Goal: Task Accomplishment & Management: Manage account settings

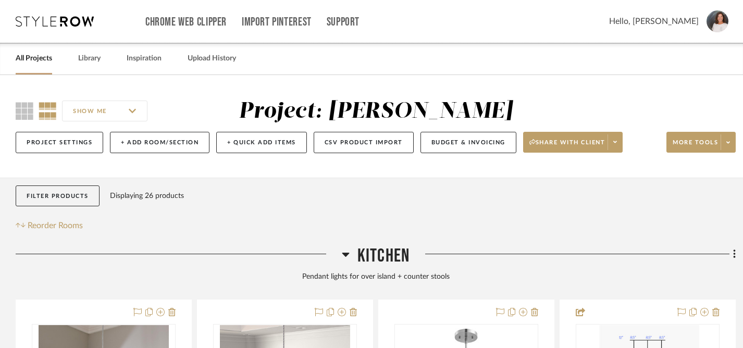
click at [39, 57] on link "All Projects" at bounding box center [34, 59] width 36 height 14
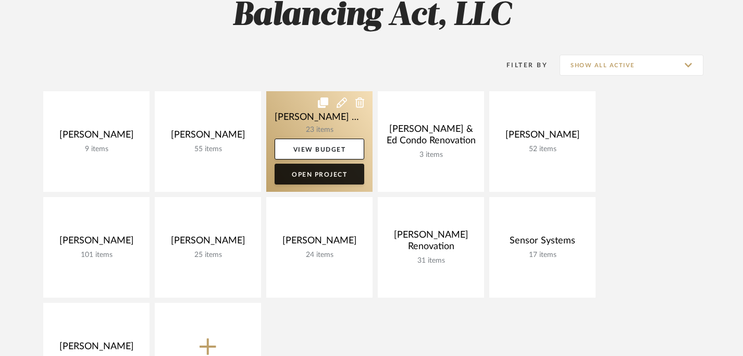
scroll to position [164, 0]
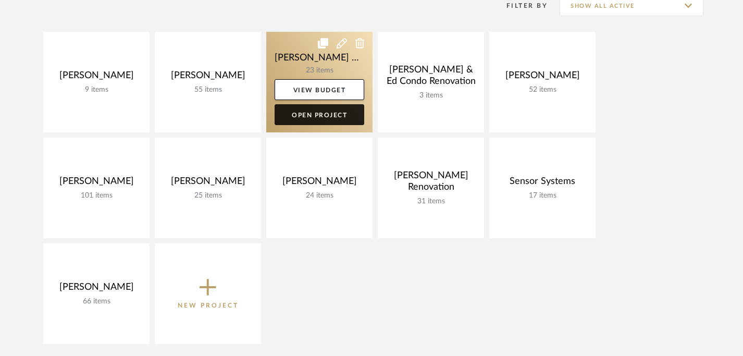
click at [329, 116] on link "Open Project" at bounding box center [320, 114] width 90 height 21
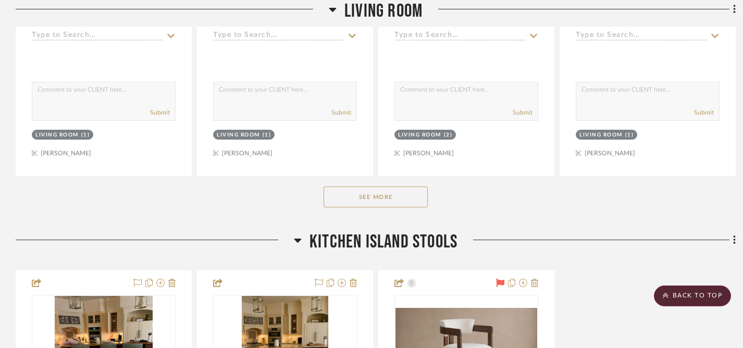
scroll to position [592, 0]
click at [381, 186] on button "See More" at bounding box center [375, 196] width 104 height 21
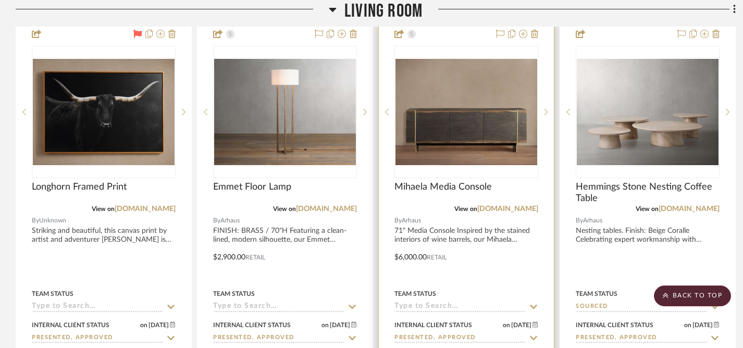
scroll to position [1616, 0]
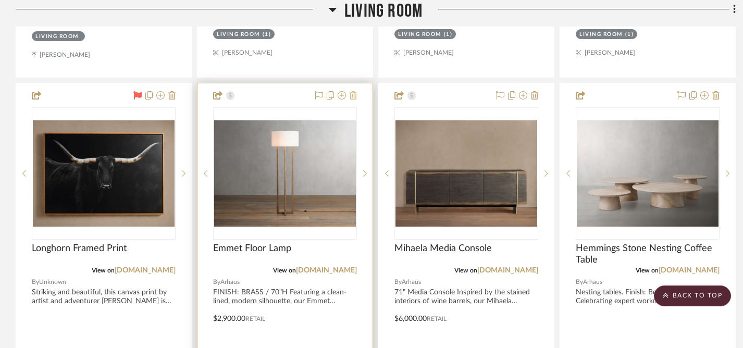
click at [354, 91] on icon at bounding box center [353, 95] width 7 height 8
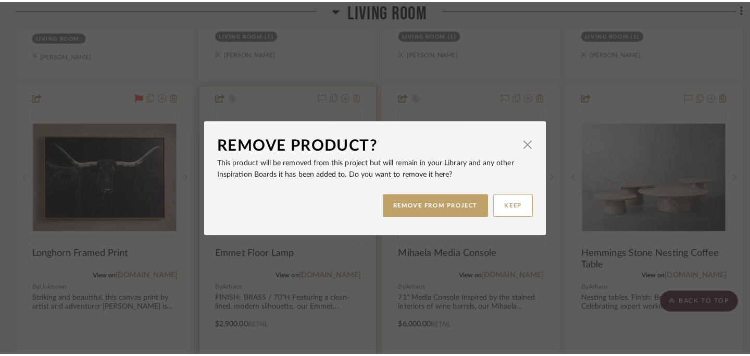
scroll to position [0, 0]
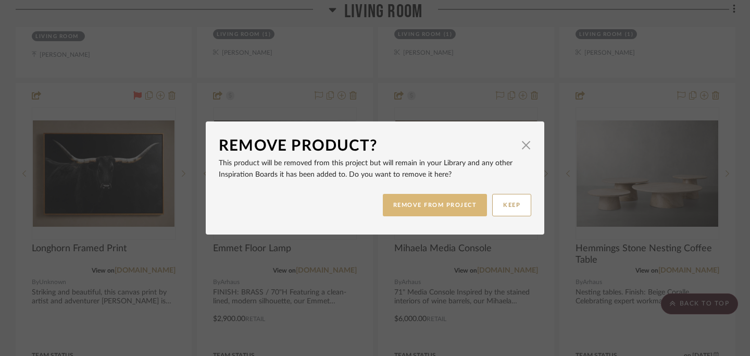
click at [440, 204] on button "REMOVE FROM PROJECT" at bounding box center [435, 205] width 105 height 22
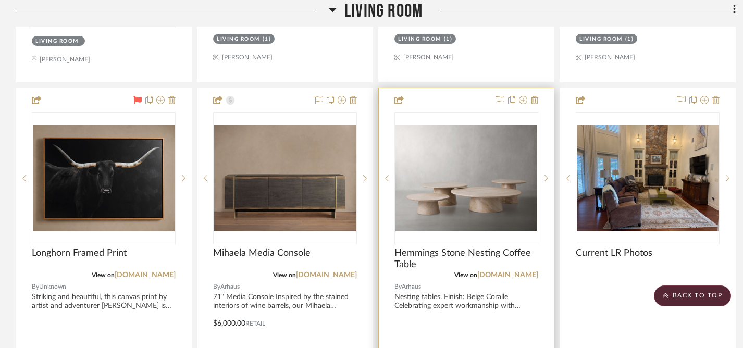
scroll to position [1604, 0]
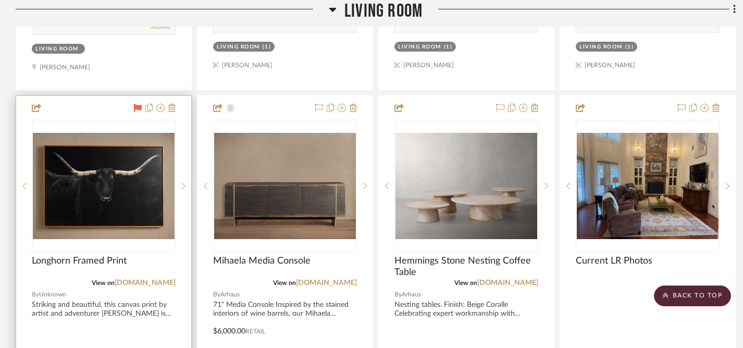
click at [135, 104] on icon at bounding box center [137, 108] width 8 height 8
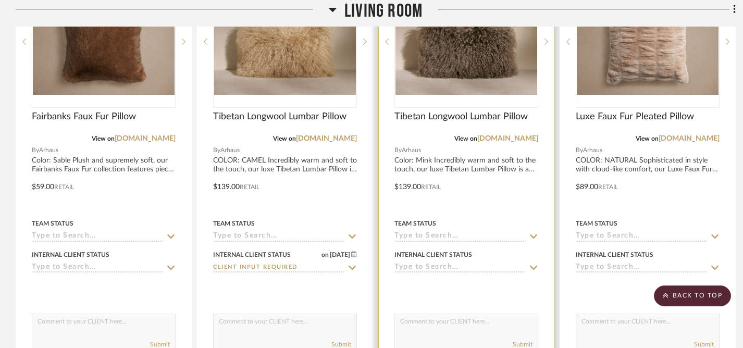
scroll to position [404, 0]
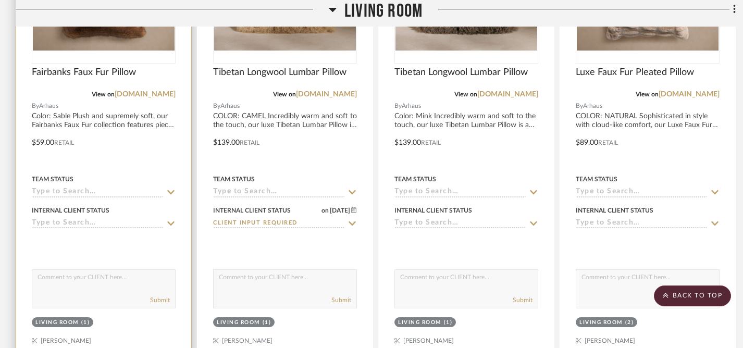
click at [111, 270] on textarea at bounding box center [103, 280] width 143 height 20
type textarea "P"
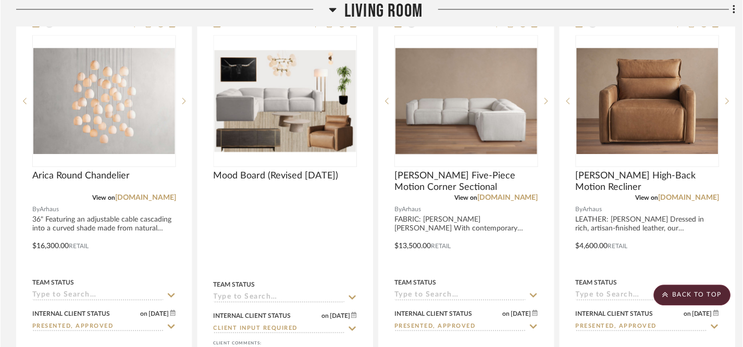
scroll to position [1214, 0]
